Goal: Information Seeking & Learning: Find specific page/section

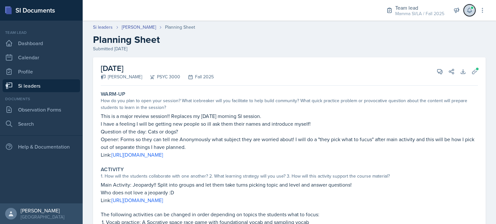
click at [471, 13] on icon at bounding box center [469, 10] width 6 height 6
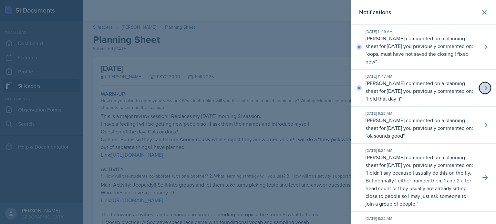
click at [482, 88] on icon at bounding box center [485, 88] width 6 height 6
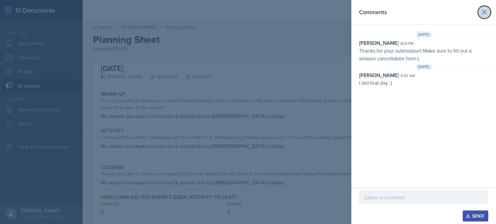
click at [483, 16] on icon at bounding box center [485, 12] width 8 height 8
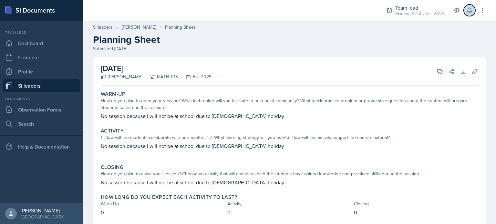
click at [473, 10] on button at bounding box center [470, 11] width 12 height 12
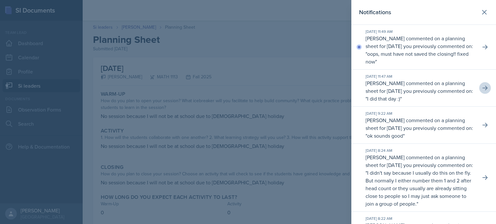
click at [488, 49] on div "Sep 30th, 2025 11:49 AM Michael Golsen commented on a planning sheet for Septem…" at bounding box center [423, 47] width 145 height 45
click at [479, 43] on button at bounding box center [485, 47] width 12 height 12
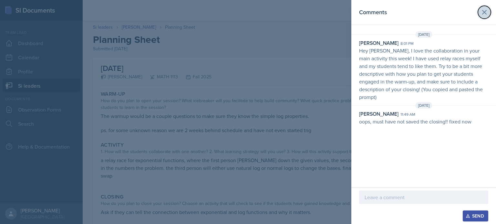
click at [486, 14] on icon at bounding box center [485, 12] width 4 height 4
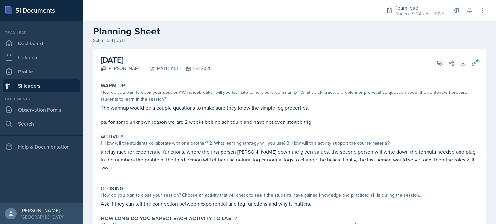
scroll to position [48, 0]
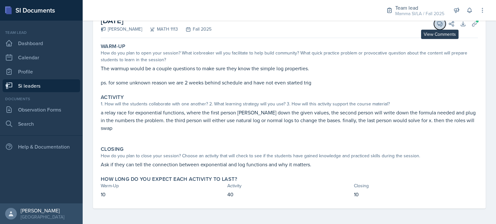
click at [441, 21] on span at bounding box center [442, 21] width 3 height 3
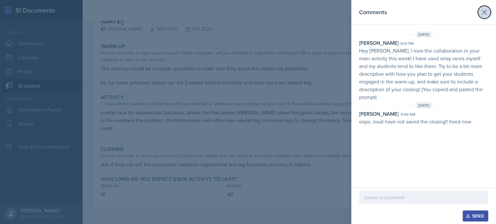
click at [484, 12] on icon at bounding box center [485, 12] width 4 height 4
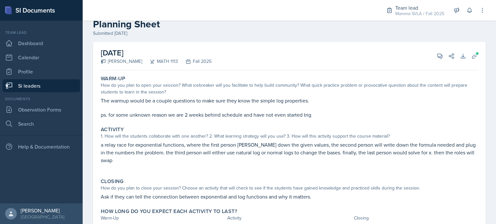
scroll to position [0, 0]
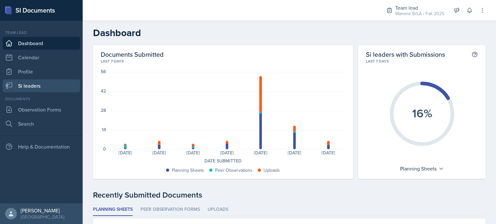
click at [34, 85] on link "Si leaders" at bounding box center [42, 85] width 78 height 13
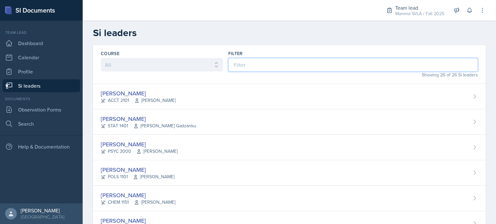
click at [242, 60] on input at bounding box center [353, 65] width 250 height 14
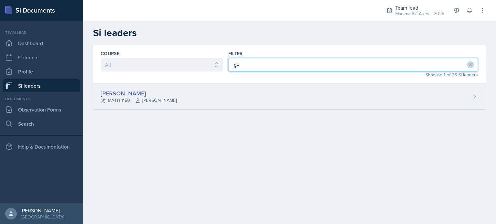
type input "gv"
click at [208, 98] on div "Gvantsa Kiknavelidze MATH 1160 Irina Pashchenko" at bounding box center [289, 97] width 393 height 26
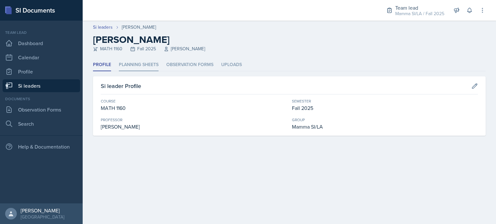
click at [143, 66] on li "Planning Sheets" at bounding box center [139, 65] width 40 height 13
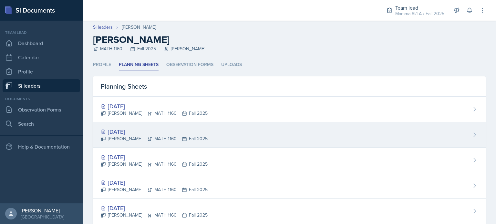
click at [177, 128] on div "Sep 30th, 2025" at bounding box center [154, 132] width 107 height 9
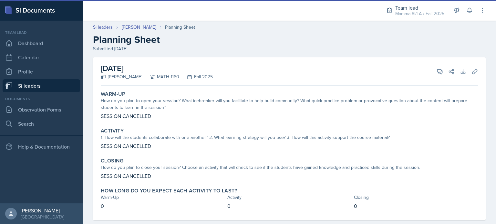
scroll to position [12, 0]
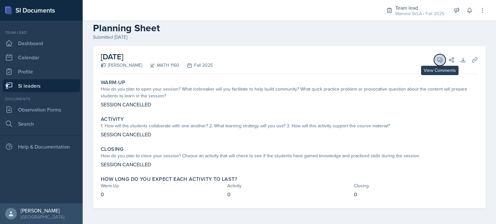
click at [434, 57] on button "View Comments" at bounding box center [440, 60] width 12 height 12
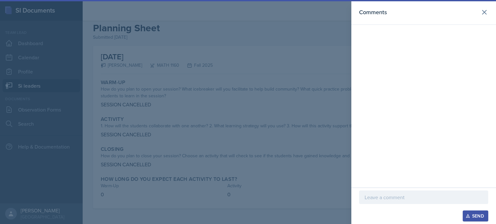
click at [429, 197] on p at bounding box center [424, 198] width 118 height 8
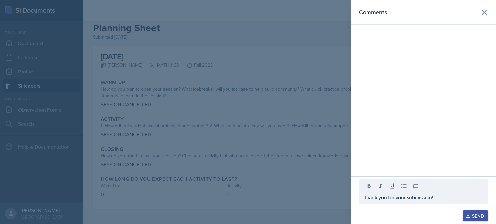
click at [476, 214] on div "Send" at bounding box center [475, 216] width 17 height 5
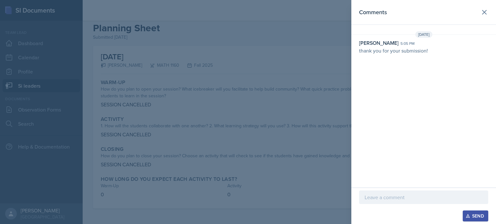
click at [376, 52] on p "thank you for your submission!" at bounding box center [423, 51] width 129 height 8
copy div "thank you for your submission!"
click at [384, 51] on p "thank you for your submission!" at bounding box center [423, 51] width 129 height 8
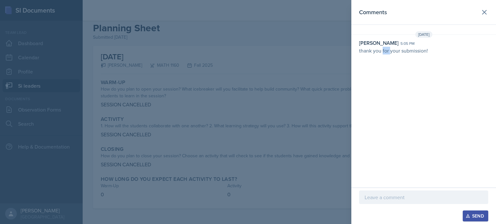
click at [384, 51] on p "thank you for your submission!" at bounding box center [423, 51] width 129 height 8
click at [107, 37] on div at bounding box center [248, 112] width 496 height 224
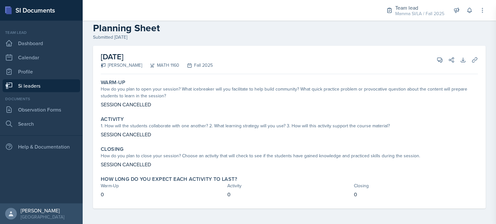
click at [107, 37] on div at bounding box center [248, 112] width 496 height 224
click at [45, 83] on link "Si leaders" at bounding box center [42, 85] width 78 height 13
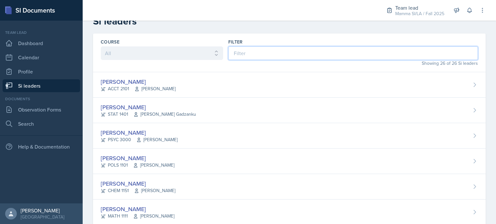
click at [272, 55] on input at bounding box center [353, 54] width 250 height 14
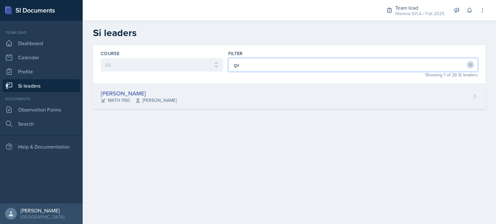
type input "gv"
click at [253, 98] on div "Gvantsa Kiknavelidze MATH 1160 Irina Pashchenko" at bounding box center [289, 97] width 393 height 26
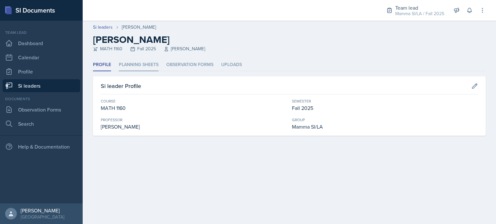
click at [147, 68] on li "Planning Sheets" at bounding box center [139, 65] width 40 height 13
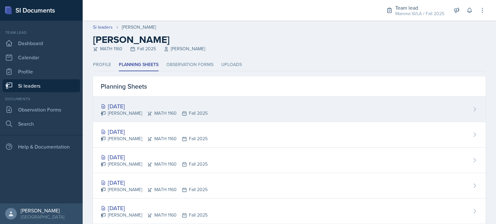
click at [163, 105] on div "Oct 2nd, 2025" at bounding box center [154, 106] width 107 height 9
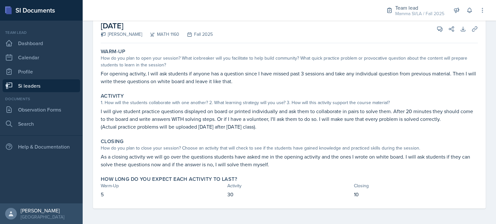
scroll to position [43, 0]
click at [437, 31] on icon at bounding box center [440, 29] width 6 height 6
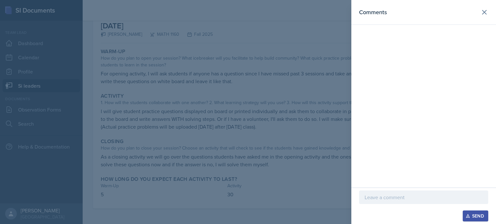
click at [399, 200] on p at bounding box center [424, 198] width 118 height 8
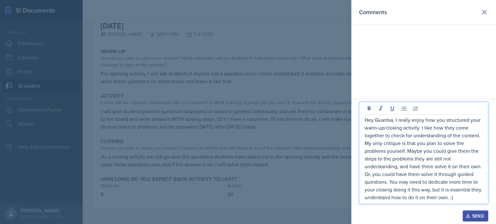
click at [461, 191] on p "Hey Gvantsa, I really enjoy how you structured your warm-up/closing activity. I…" at bounding box center [424, 158] width 118 height 85
click at [473, 199] on p "Hey Gvantsa, I really enjoy how you structured your warm-up/closing activity. I…" at bounding box center [424, 158] width 118 height 85
click at [412, 140] on p "Hey Gvantsa, I really enjoy how you structured your warm-up/closing activity. I…" at bounding box center [424, 158] width 118 height 85
click at [412, 142] on p "Hey Gvantsa, I really enjoy how you structured your warm-up/closing activity. I…" at bounding box center [424, 158] width 118 height 85
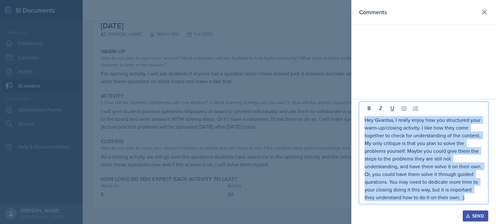
drag, startPoint x: 459, startPoint y: 200, endPoint x: 365, endPoint y: 123, distance: 121.1
click at [365, 123] on p "Hey Gvantsa, I really enjoy how you structured your warm-up/closing activity. I…" at bounding box center [424, 158] width 118 height 85
copy p "Hey Gvantsa, I really enjoy how you structured your warm-up/closing activity. I…"
click at [483, 219] on div "Send" at bounding box center [475, 216] width 17 height 5
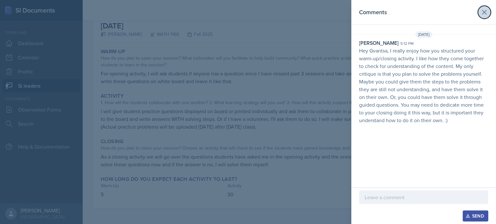
click at [485, 12] on icon at bounding box center [485, 12] width 4 height 4
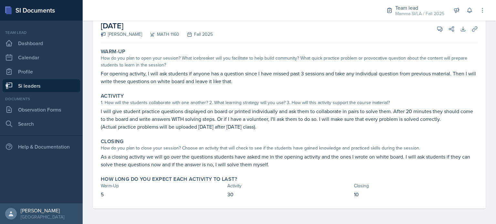
click at [42, 84] on link "Si leaders" at bounding box center [42, 85] width 78 height 13
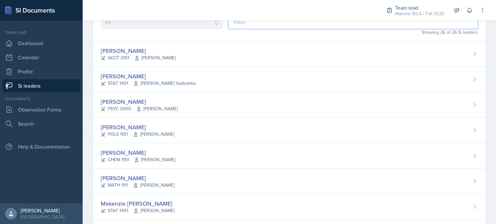
click at [287, 26] on input at bounding box center [353, 23] width 250 height 14
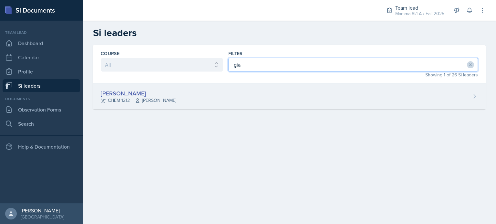
type input "gia"
click at [163, 94] on div "Gia Luu" at bounding box center [139, 93] width 76 height 9
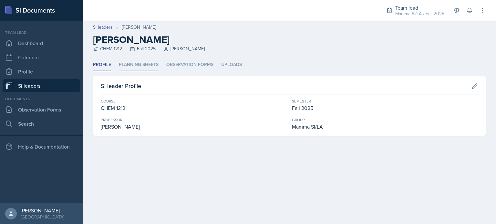
click at [140, 68] on li "Planning Sheets" at bounding box center [139, 65] width 40 height 13
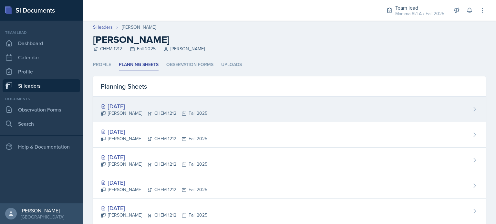
click at [203, 113] on div "Sep 29th, 2025 Gia Luu CHEM 1212 Fall 2025" at bounding box center [289, 110] width 393 height 26
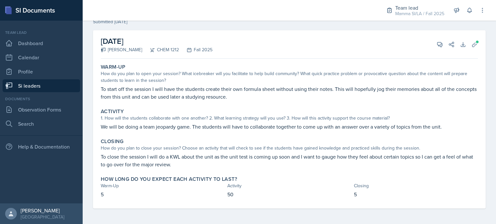
scroll to position [27, 0]
click at [433, 51] on div "September 29th, 2025 Gia Luu CHEM 1212 Fall 2025 View Comments Comments Sep 29t…" at bounding box center [289, 45] width 377 height 28
click at [434, 48] on button "View Comments" at bounding box center [440, 45] width 12 height 12
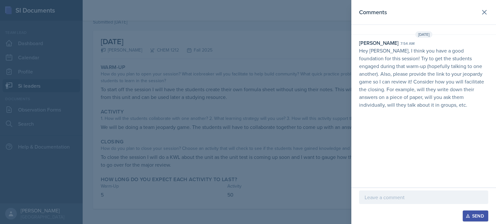
click at [231, 86] on div at bounding box center [248, 112] width 496 height 224
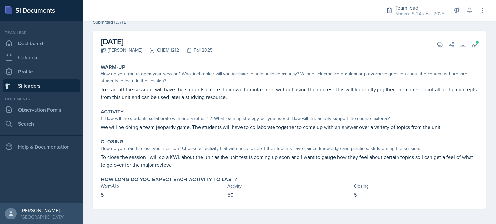
scroll to position [0, 0]
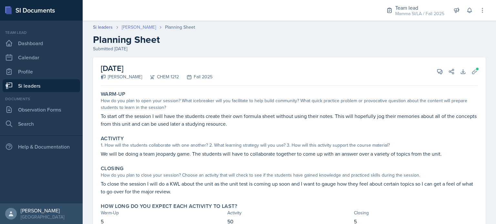
click at [125, 27] on link "Gia Luu" at bounding box center [139, 27] width 34 height 7
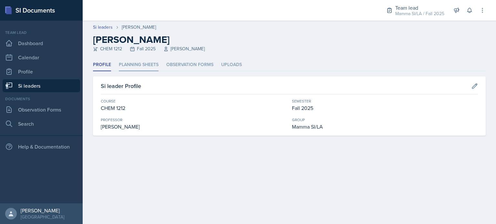
click at [139, 64] on li "Planning Sheets" at bounding box center [139, 65] width 40 height 13
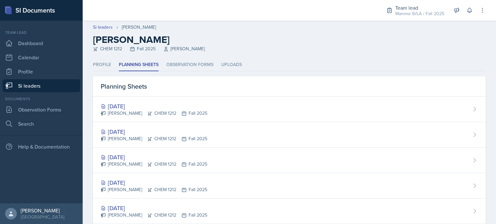
click at [40, 84] on link "Si leaders" at bounding box center [42, 85] width 78 height 13
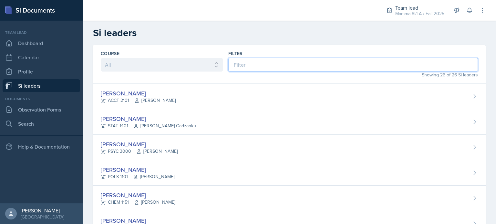
click at [265, 65] on input at bounding box center [353, 65] width 250 height 14
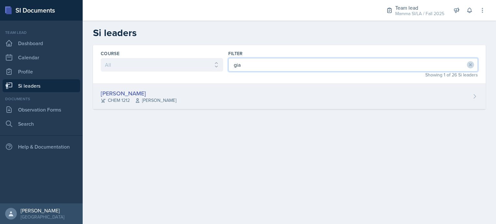
type input "gia"
click at [221, 88] on div "Gia Luu CHEM 1212 Bharat Baruah" at bounding box center [289, 97] width 393 height 26
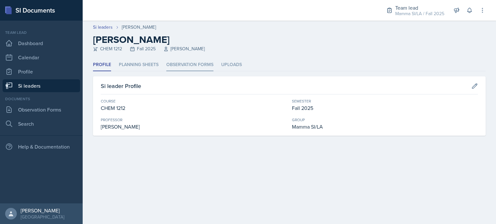
click at [179, 68] on li "Observation Forms" at bounding box center [189, 65] width 47 height 13
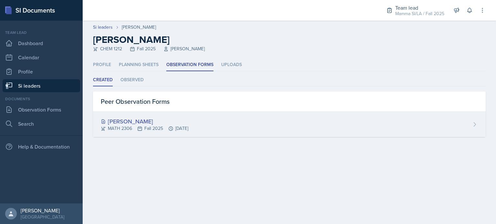
click at [210, 128] on div "Julian Jahde MATH 2306 Fall 2025 Sep 25th, 2025" at bounding box center [289, 124] width 393 height 25
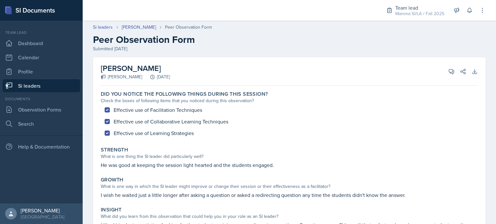
click at [65, 83] on link "Si leaders" at bounding box center [42, 85] width 78 height 13
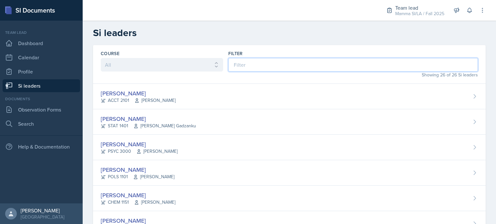
click at [247, 64] on input at bounding box center [353, 65] width 250 height 14
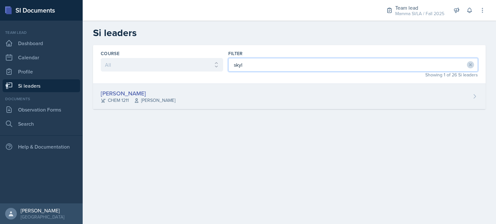
type input "skyl"
click at [206, 97] on div "Skylar Hamric CHEM 1211 Mark Mitchell" at bounding box center [289, 97] width 393 height 26
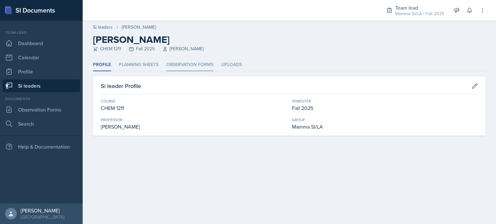
click at [194, 62] on li "Observation Forms" at bounding box center [189, 65] width 47 height 13
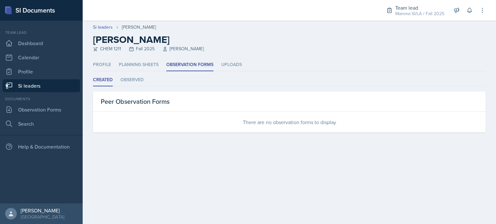
click at [56, 80] on link "Si leaders" at bounding box center [42, 85] width 78 height 13
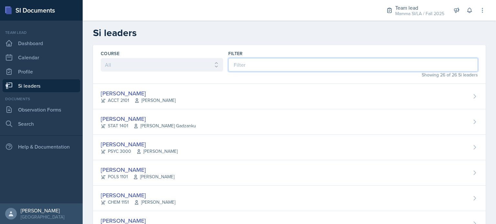
click at [263, 70] on input at bounding box center [353, 65] width 250 height 14
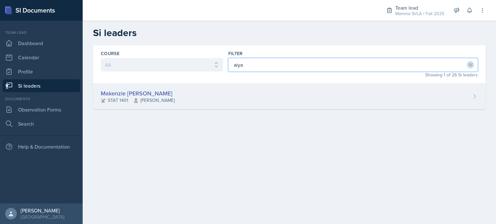
type input "aiya"
click at [240, 96] on div "Makenzie Aiyana Brown STAT 1401 Susan Hardy" at bounding box center [289, 97] width 393 height 26
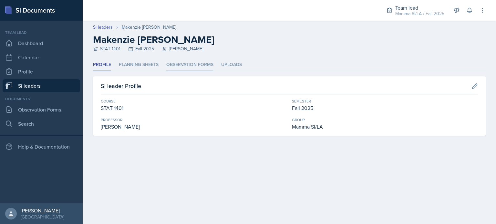
click at [178, 65] on li "Observation Forms" at bounding box center [189, 65] width 47 height 13
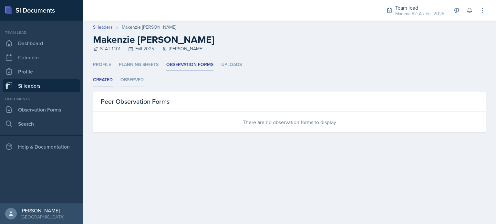
click at [138, 78] on li "Observed" at bounding box center [131, 80] width 23 height 13
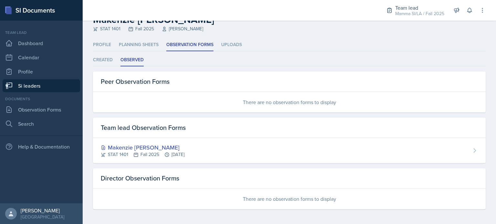
scroll to position [19, 0]
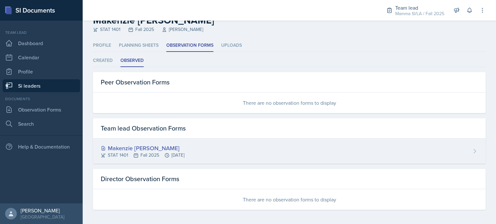
click at [184, 144] on div "Makenzie Aiyana Brown" at bounding box center [143, 148] width 84 height 9
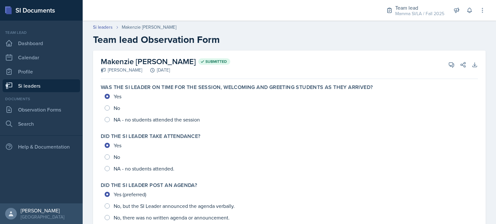
click at [38, 87] on link "Si leaders" at bounding box center [42, 85] width 78 height 13
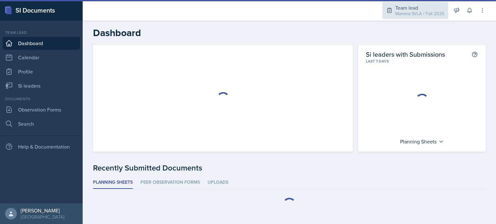
click at [416, 9] on div "Team lead" at bounding box center [419, 8] width 49 height 8
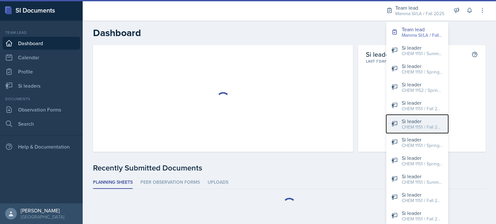
click at [438, 126] on div "CHEM 1151 / Fall 2025" at bounding box center [422, 127] width 41 height 7
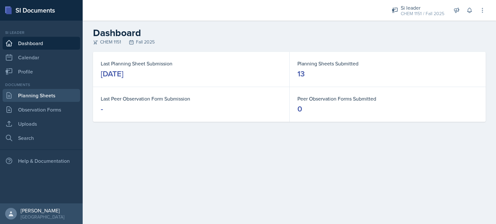
click at [40, 98] on link "Planning Sheets" at bounding box center [42, 95] width 78 height 13
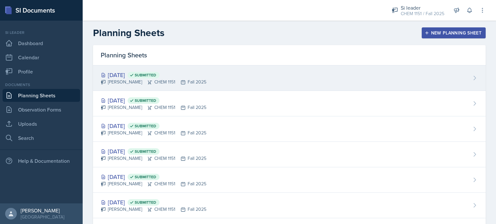
click at [216, 75] on div "Oct 1st, 2025 Submitted Kristy Bennett CHEM 1151 Fall 2025" at bounding box center [289, 79] width 393 height 26
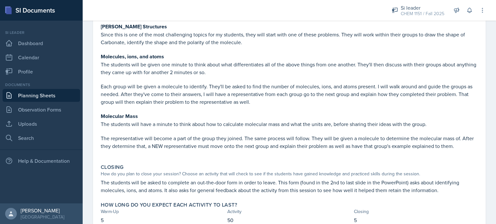
scroll to position [248, 0]
click at [251, 76] on p at bounding box center [289, 79] width 377 height 6
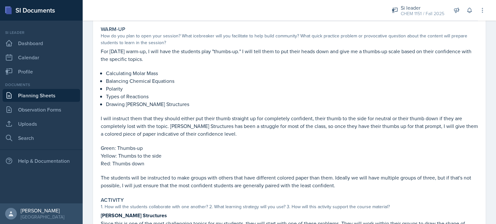
scroll to position [0, 0]
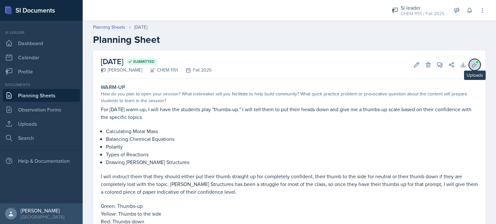
click at [475, 63] on span at bounding box center [477, 62] width 4 height 4
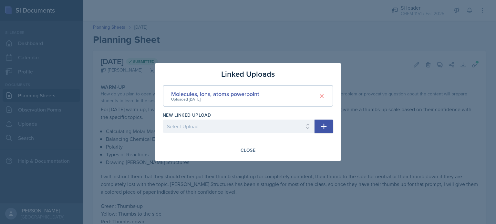
click at [250, 25] on div at bounding box center [248, 112] width 496 height 224
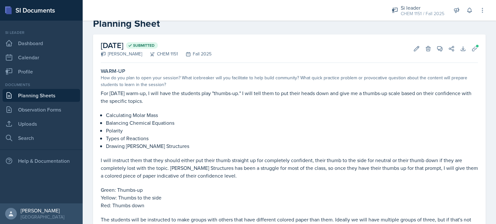
scroll to position [16, 0]
click at [414, 49] on icon at bounding box center [416, 48] width 5 height 5
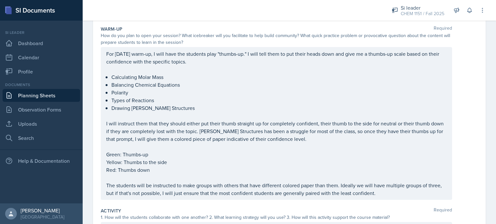
scroll to position [64, 0]
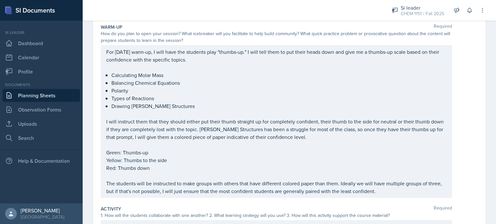
click at [157, 169] on p "Red: Thumbs down" at bounding box center [276, 168] width 340 height 8
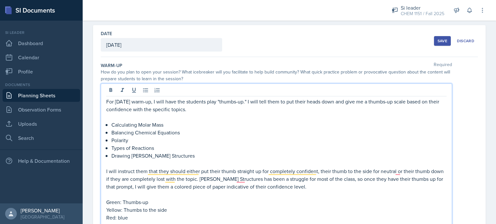
scroll to position [24, 0]
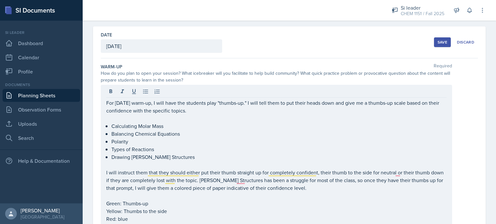
click at [444, 45] on button "Save" at bounding box center [442, 42] width 17 height 10
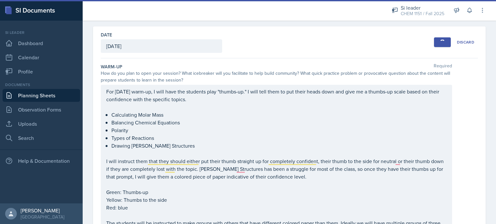
drag, startPoint x: 444, startPoint y: 45, endPoint x: 415, endPoint y: 45, distance: 29.4
click at [415, 45] on div "Date October 1st, 2025 September 2025 31 1 2 3 4 5 6 7 8 9 10 11 12 13 14 15 16…" at bounding box center [289, 42] width 377 height 32
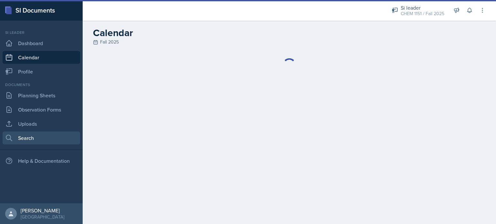
click at [43, 134] on link "Search" at bounding box center [42, 138] width 78 height 13
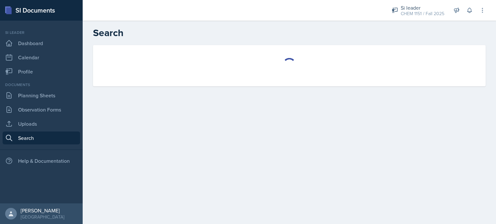
select select "all"
select select "1"
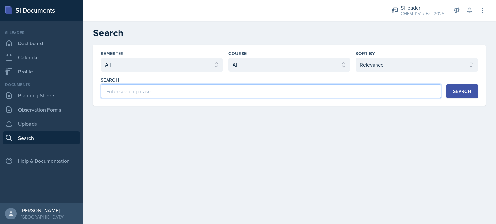
click at [223, 86] on input at bounding box center [271, 92] width 340 height 14
type input "stoichiometry"
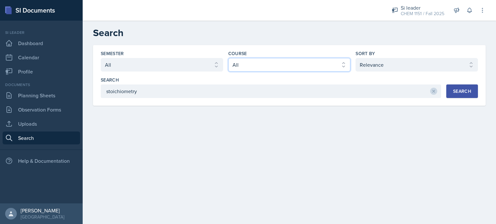
click at [284, 60] on select "Select course All ACCT 2101 ACCT 2102 ACCT 4050 ANTH 1102 ANTH 3301 ARCH 1000 A…" at bounding box center [289, 65] width 122 height 14
select select "4fdbbe39-d6cc-4816-a3be-f2a887b9c80e"
click at [228, 58] on select "Select course All ACCT 2101 ACCT 2102 ACCT 4050 ANTH 1102 ANTH 3301 ARCH 1000 A…" at bounding box center [289, 65] width 122 height 14
click at [467, 88] on button "Search" at bounding box center [462, 92] width 32 height 14
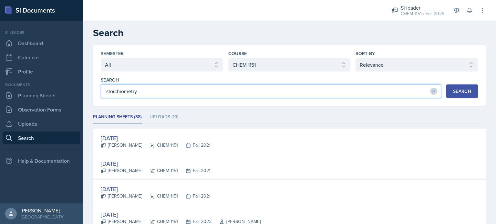
click at [164, 90] on input "stoichiometry" at bounding box center [271, 92] width 340 height 14
type input "u"
type input "flux"
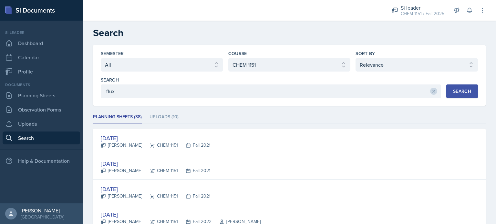
click at [449, 87] on button "Search" at bounding box center [462, 92] width 32 height 14
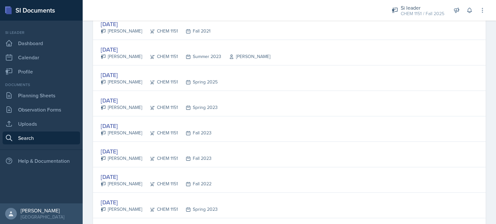
scroll to position [216, 0]
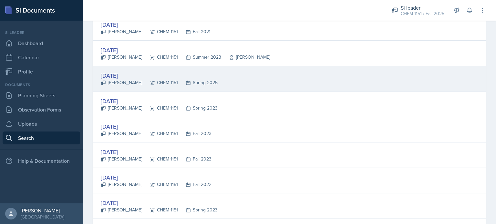
click at [183, 75] on div "[DATE]" at bounding box center [159, 75] width 117 height 9
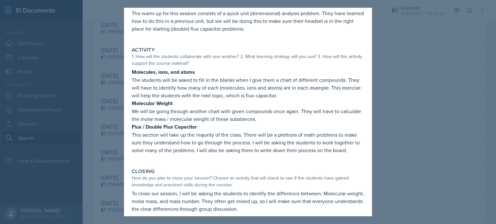
scroll to position [52, 0]
